Goal: Task Accomplishment & Management: Manage account settings

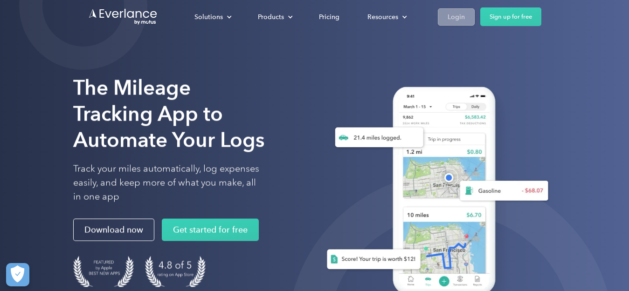
click at [459, 8] on div "Solutions For companies Easy vehicle reimbursements For self-employed Maximize …" at bounding box center [360, 16] width 361 height 19
click at [458, 15] on div "Login" at bounding box center [455, 17] width 17 height 12
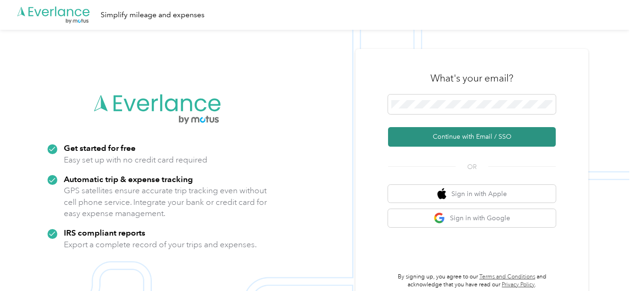
click at [461, 136] on button "Continue with Email / SSO" at bounding box center [472, 137] width 168 height 20
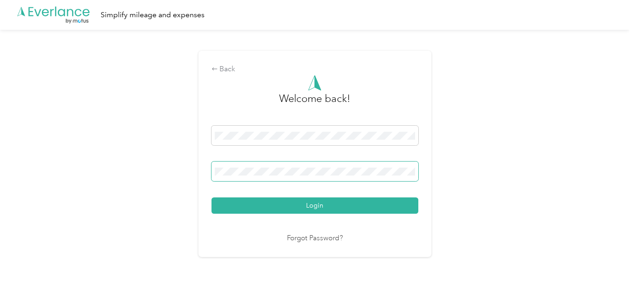
click at [212, 198] on button "Login" at bounding box center [315, 206] width 207 height 16
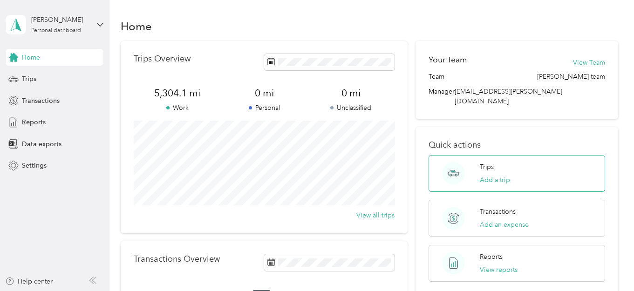
click at [450, 167] on circle at bounding box center [454, 173] width 22 height 22
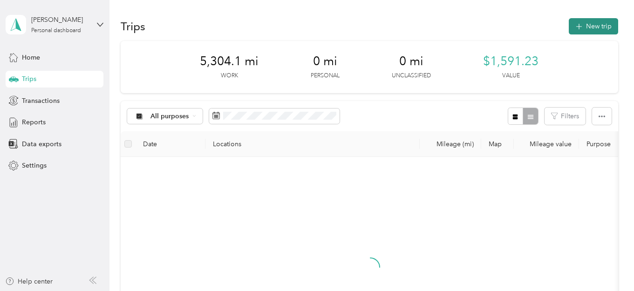
click at [597, 25] on button "New trip" at bounding box center [593, 26] width 49 height 16
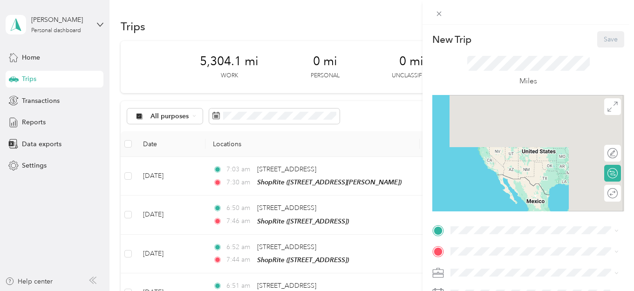
drag, startPoint x: 631, startPoint y: 98, endPoint x: 624, endPoint y: 190, distance: 91.6
click at [624, 190] on form "New Trip Save This trip cannot be edited because it is either under review, app…" at bounding box center [529, 239] width 212 height 417
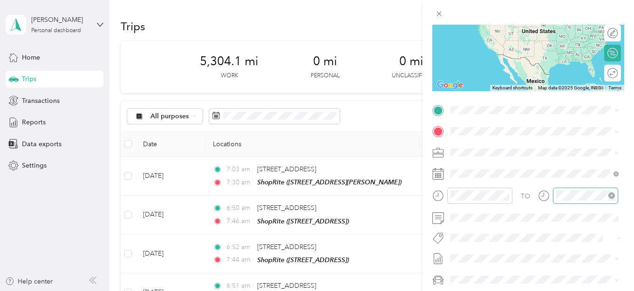
scroll to position [121, 0]
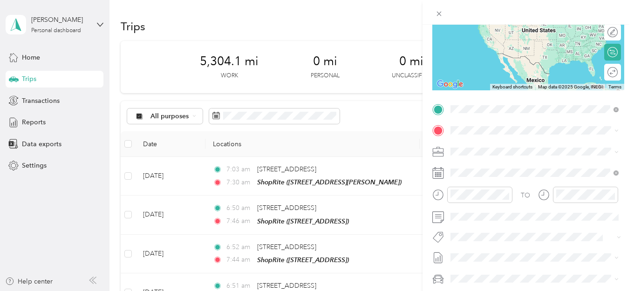
click at [496, 144] on span "[STREET_ADDRESS][US_STATE]" at bounding box center [514, 143] width 93 height 8
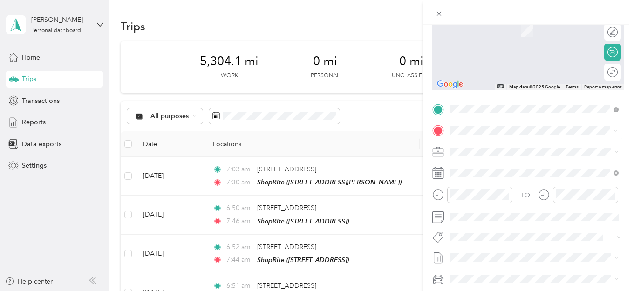
click at [496, 177] on div "TEAM ShopRite [STREET_ADDRESS][PERSON_NAME]" at bounding box center [523, 174] width 111 height 23
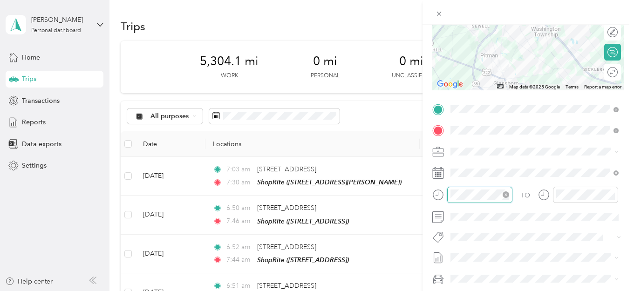
scroll to position [12, 0]
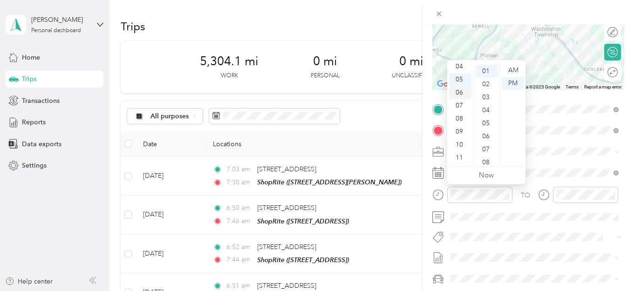
click at [459, 88] on div "06" at bounding box center [460, 92] width 22 height 13
click at [486, 90] on div "50" at bounding box center [487, 94] width 22 height 13
click at [514, 67] on div "AM" at bounding box center [513, 70] width 22 height 13
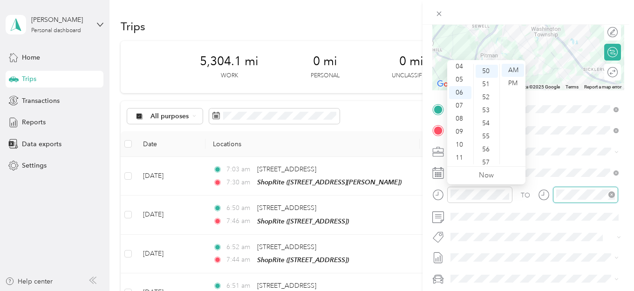
scroll to position [12, 0]
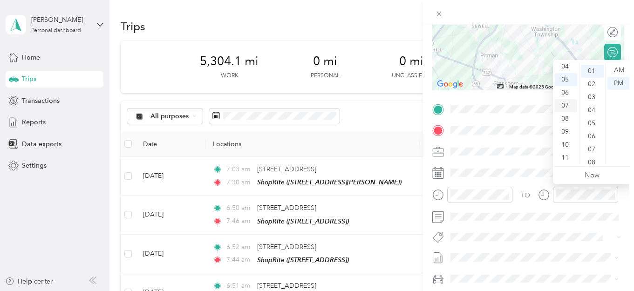
click at [564, 105] on div "07" at bounding box center [566, 105] width 22 height 13
click at [605, 103] on ul "AM PM" at bounding box center [618, 114] width 26 height 101
click at [588, 98] on div "17" at bounding box center [593, 100] width 22 height 13
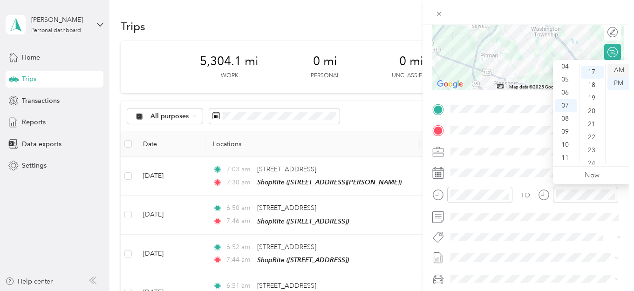
scroll to position [221, 0]
click at [619, 68] on div "AM" at bounding box center [619, 70] width 22 height 13
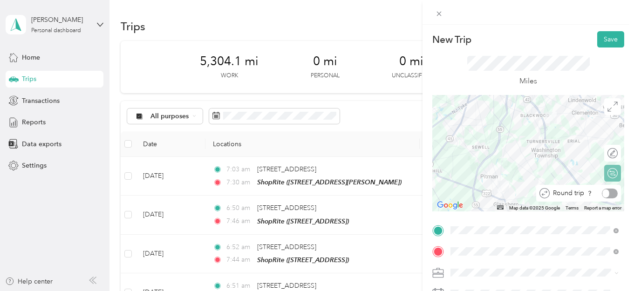
click at [613, 195] on div at bounding box center [610, 194] width 16 height 10
click at [609, 36] on button "Save" at bounding box center [611, 39] width 27 height 16
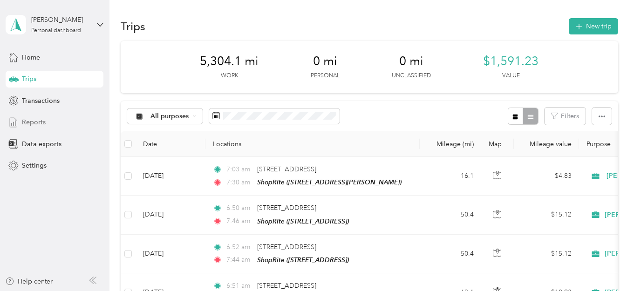
click at [38, 124] on span "Reports" at bounding box center [34, 122] width 24 height 10
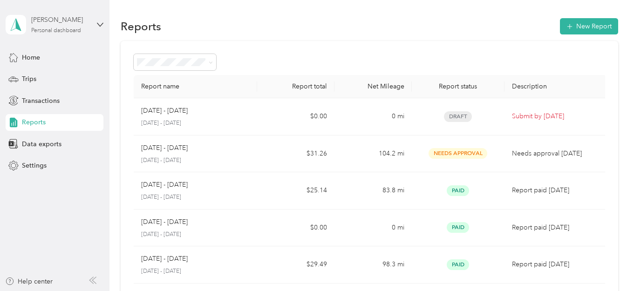
click at [56, 22] on div "[PERSON_NAME]" at bounding box center [60, 20] width 58 height 10
click at [43, 76] on div "Log out" at bounding box center [32, 77] width 36 height 10
